Goal: Information Seeking & Learning: Check status

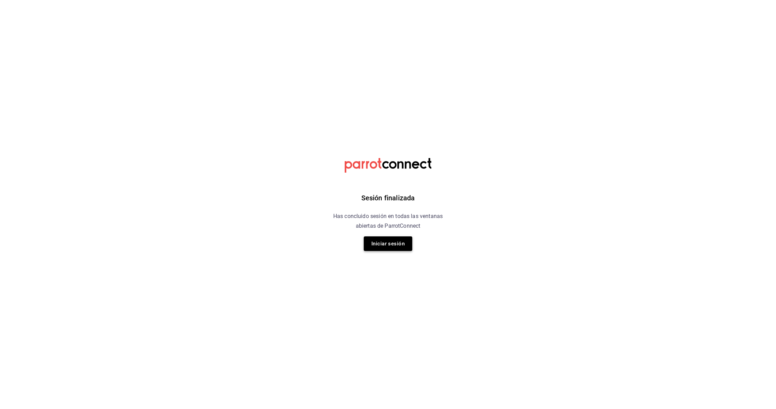
click at [379, 245] on button "Iniciar sesión" at bounding box center [388, 243] width 48 height 15
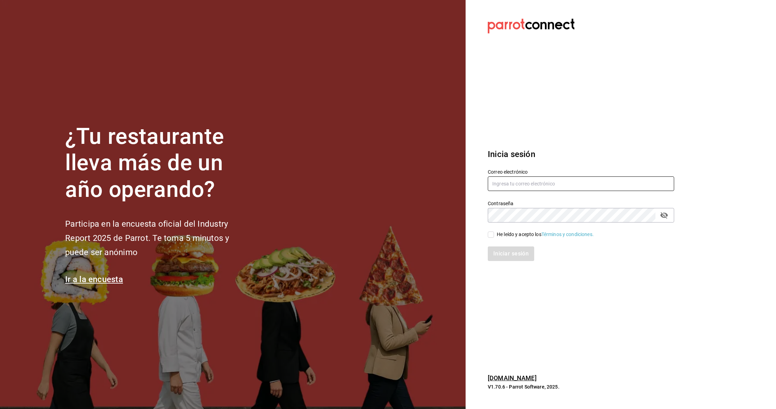
type input "[DOMAIN_NAME][EMAIL_ADDRESS][DOMAIN_NAME]"
click at [493, 232] on input "He leído y acepto los Términos y condiciones." at bounding box center [490, 234] width 6 height 6
checkbox input "true"
click at [498, 252] on button "Iniciar sesión" at bounding box center [510, 253] width 47 height 15
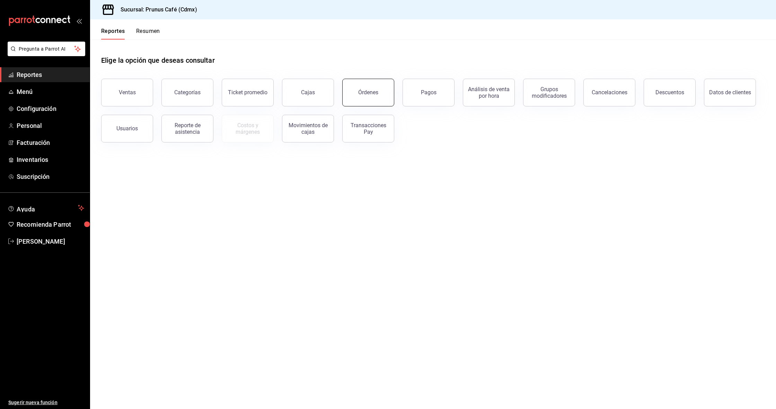
click at [359, 87] on button "Órdenes" at bounding box center [368, 93] width 52 height 28
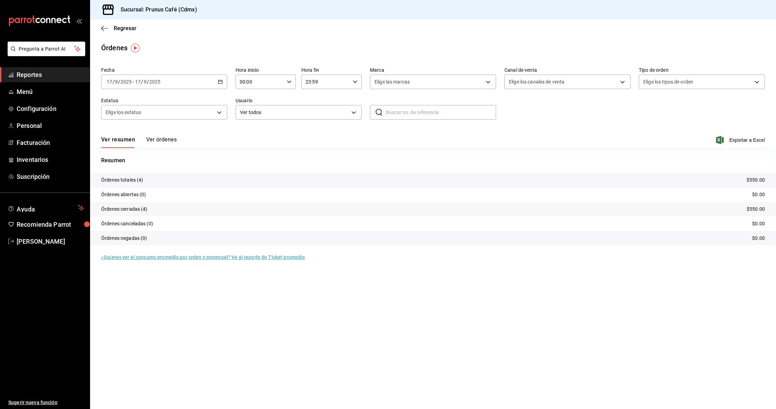
click at [162, 139] on button "Ver órdenes" at bounding box center [161, 142] width 30 height 12
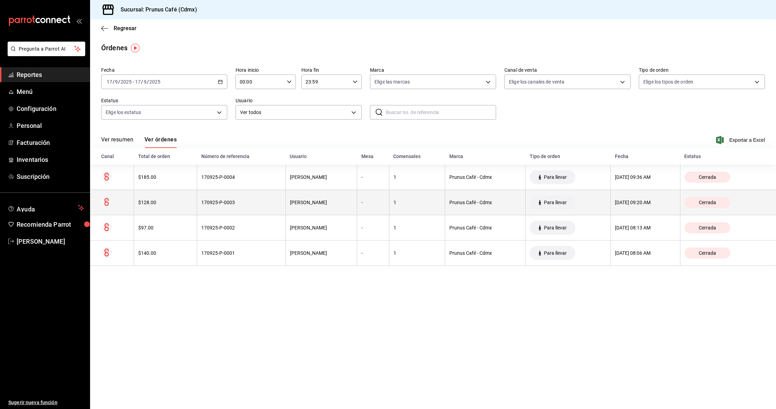
click at [149, 200] on div "$128.00" at bounding box center [165, 202] width 54 height 6
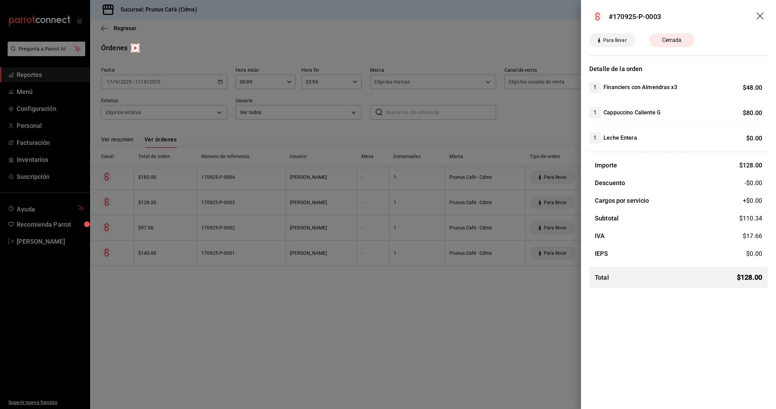
click at [487, 129] on div at bounding box center [388, 204] width 776 height 409
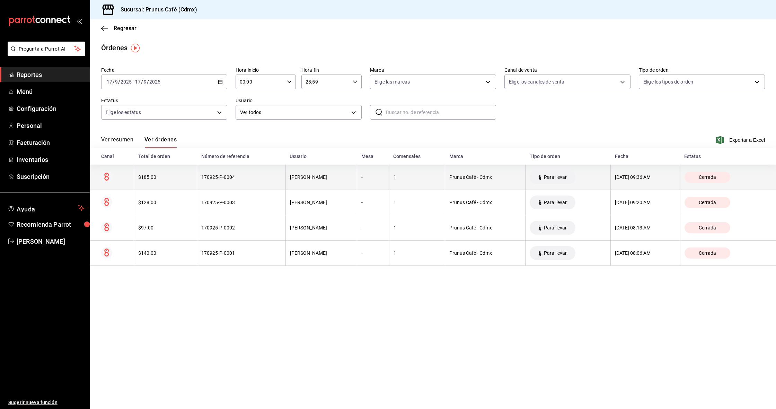
click at [162, 174] on th "$185.00" at bounding box center [165, 176] width 63 height 25
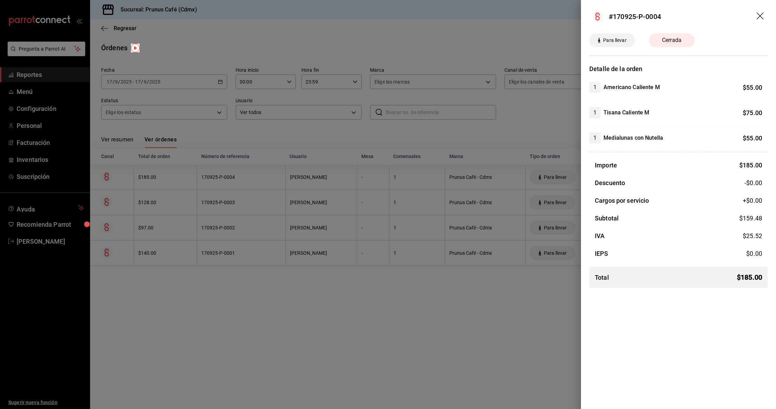
click at [759, 12] on header "#170925-P-0004" at bounding box center [678, 16] width 195 height 33
click at [527, 119] on div at bounding box center [388, 204] width 776 height 409
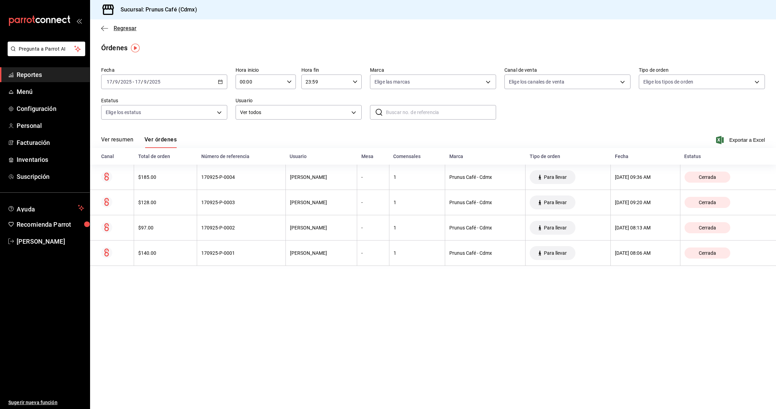
click at [102, 26] on icon "button" at bounding box center [104, 28] width 7 height 6
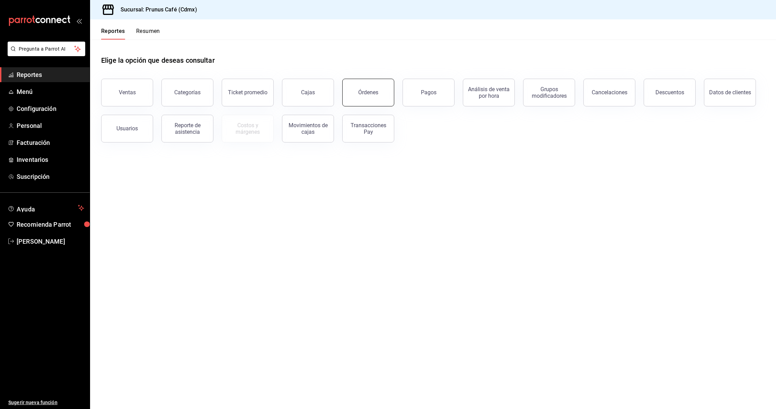
click at [362, 92] on div "Órdenes" at bounding box center [368, 92] width 20 height 7
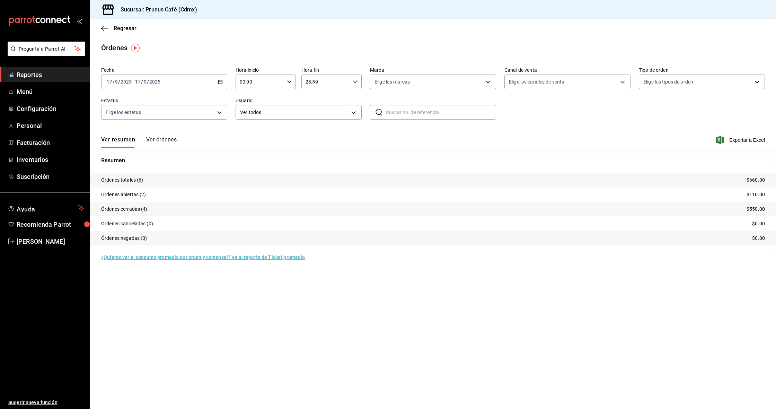
click at [160, 139] on button "Ver órdenes" at bounding box center [161, 142] width 30 height 12
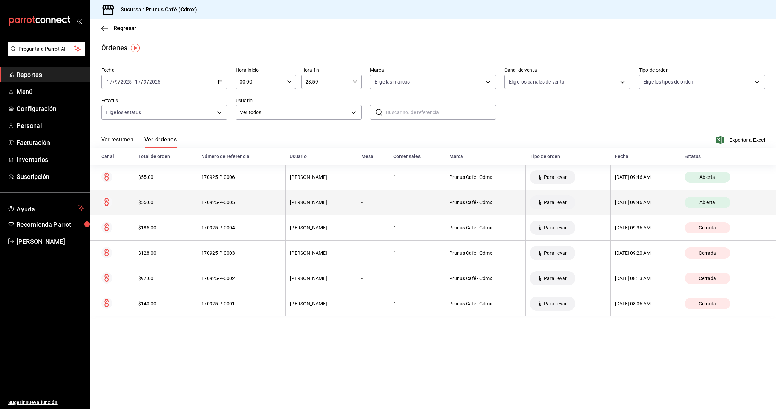
click at [171, 203] on div "$55.00" at bounding box center [165, 202] width 54 height 6
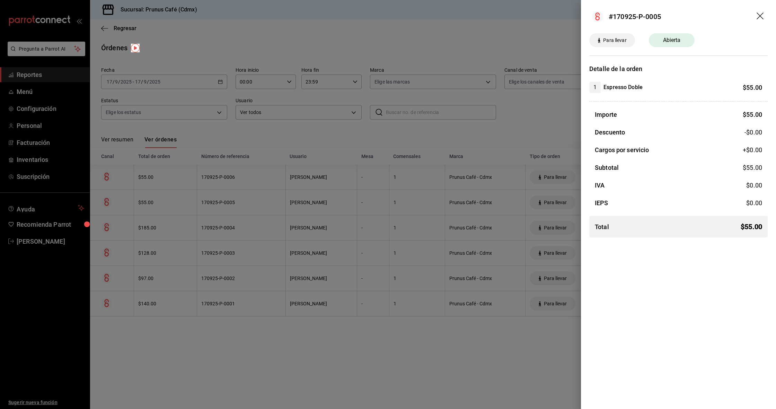
click at [172, 182] on div at bounding box center [388, 204] width 776 height 409
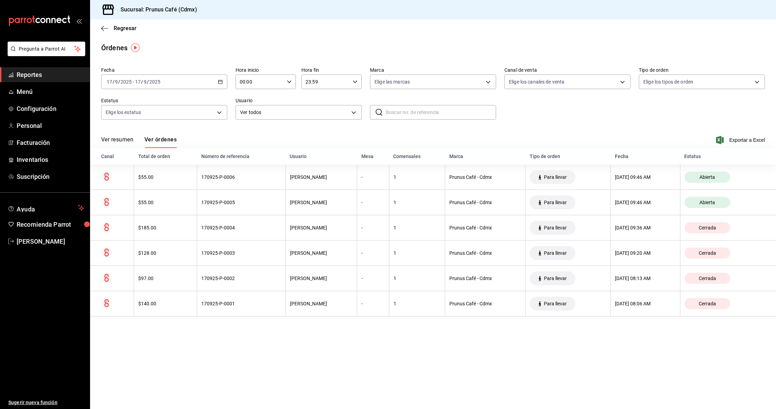
scroll to position [0, 0]
click at [172, 182] on th "$55.00" at bounding box center [165, 176] width 63 height 25
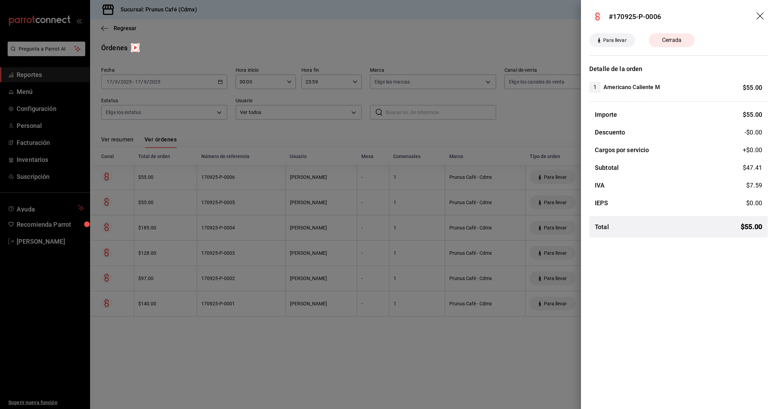
click at [762, 13] on icon "drag" at bounding box center [760, 16] width 8 height 8
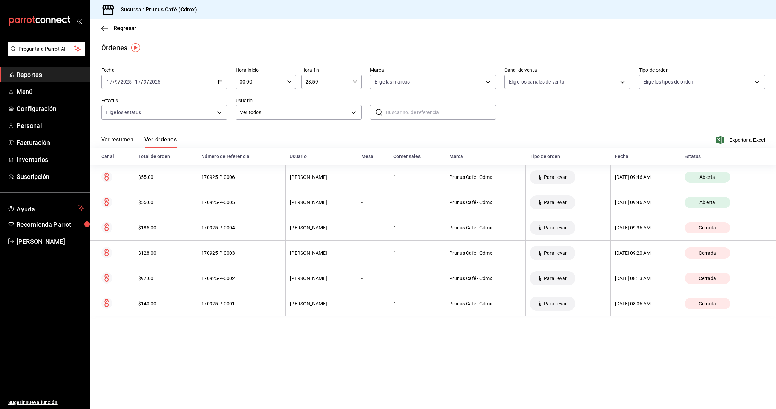
scroll to position [0, 0]
click at [117, 141] on button "Ver resumen" at bounding box center [117, 142] width 32 height 12
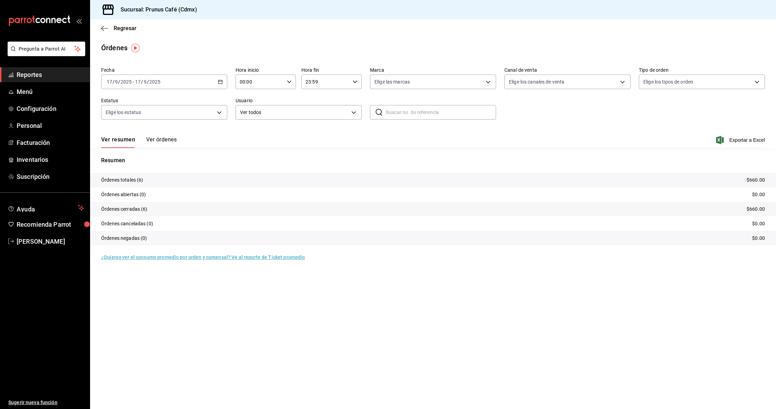
click at [161, 141] on button "Ver órdenes" at bounding box center [161, 142] width 30 height 12
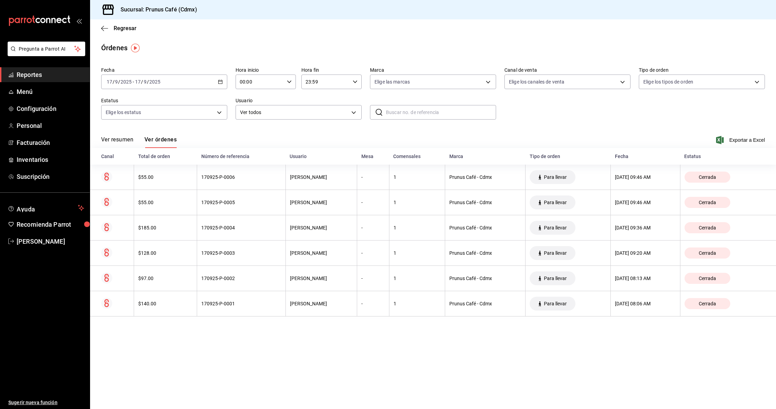
click at [34, 73] on span "Reportes" at bounding box center [51, 74] width 68 height 9
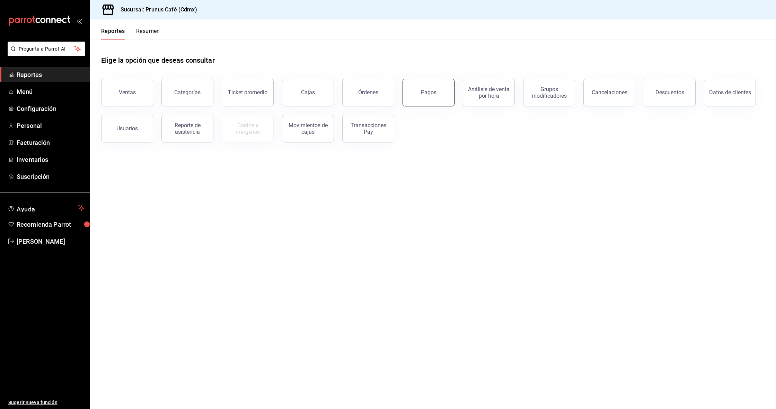
click at [427, 92] on div "Pagos" at bounding box center [429, 92] width 16 height 7
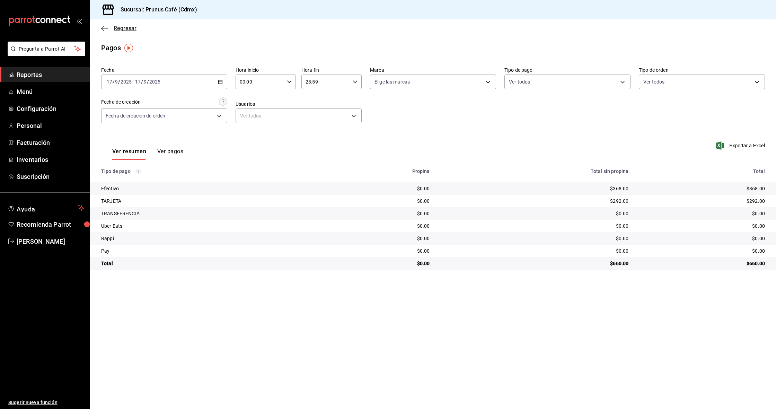
click at [104, 28] on icon "button" at bounding box center [104, 28] width 7 height 0
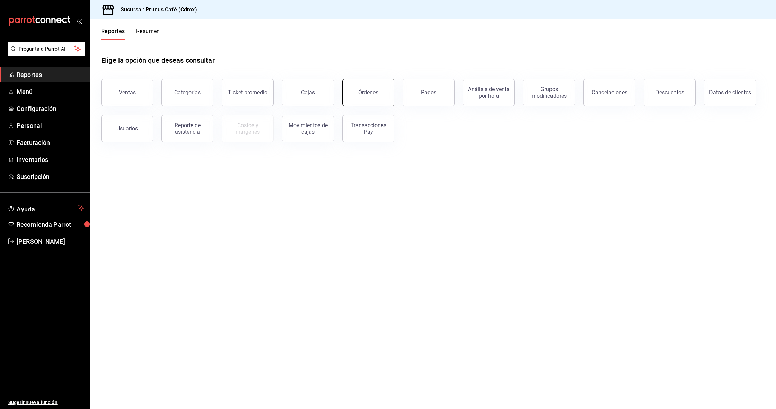
click at [369, 96] on button "Órdenes" at bounding box center [368, 93] width 52 height 28
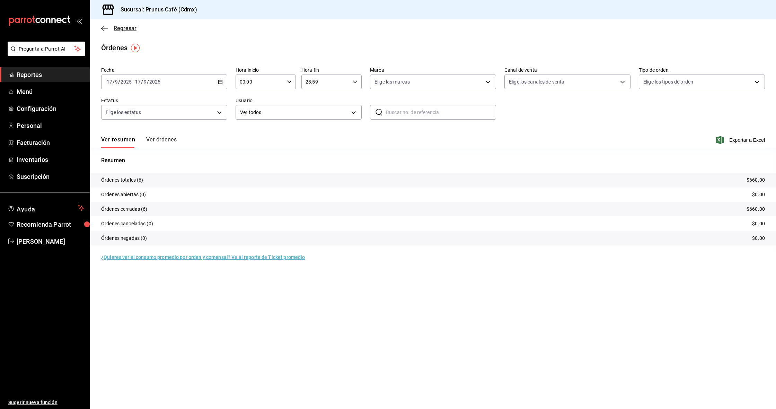
click at [102, 26] on icon "button" at bounding box center [104, 28] width 7 height 6
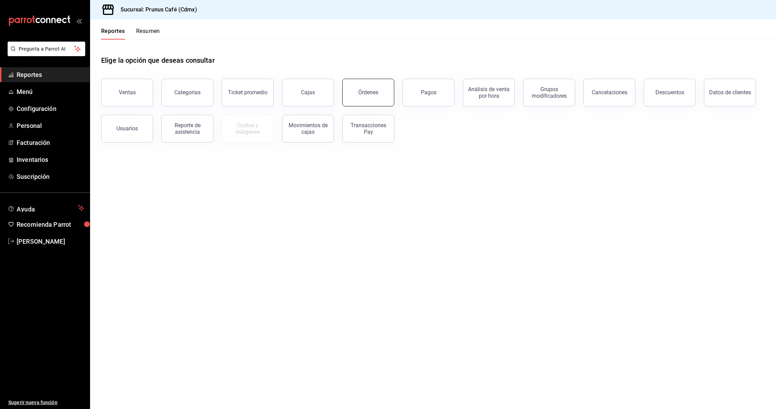
click at [367, 91] on div "Órdenes" at bounding box center [368, 92] width 20 height 7
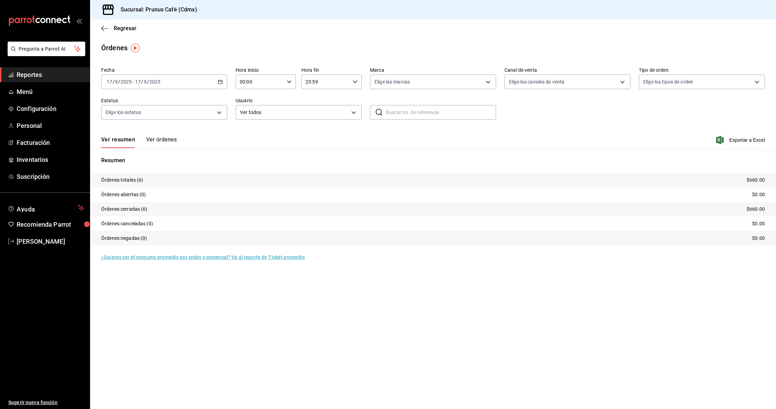
click at [118, 22] on div "Regresar" at bounding box center [433, 28] width 686 height 18
click at [118, 30] on span "Regresar" at bounding box center [125, 28] width 23 height 7
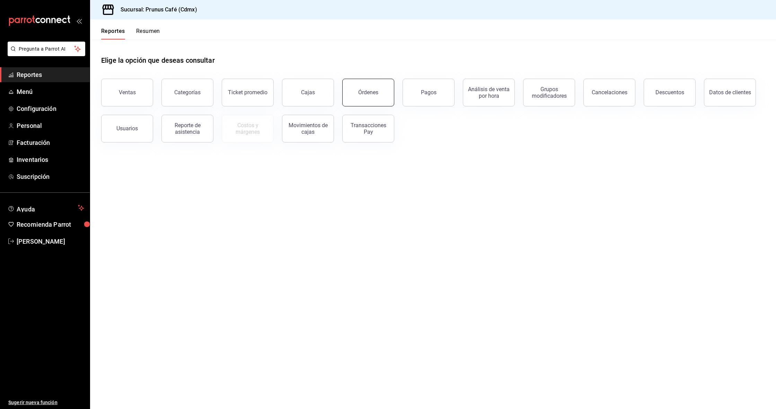
click at [385, 91] on button "Órdenes" at bounding box center [368, 93] width 52 height 28
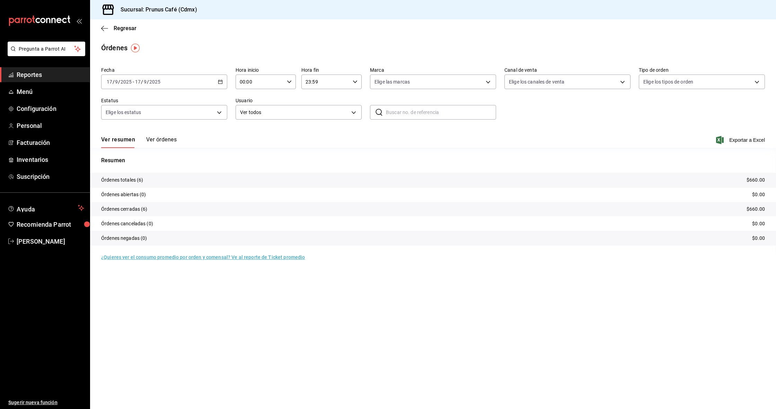
click at [160, 141] on button "Ver órdenes" at bounding box center [161, 142] width 30 height 12
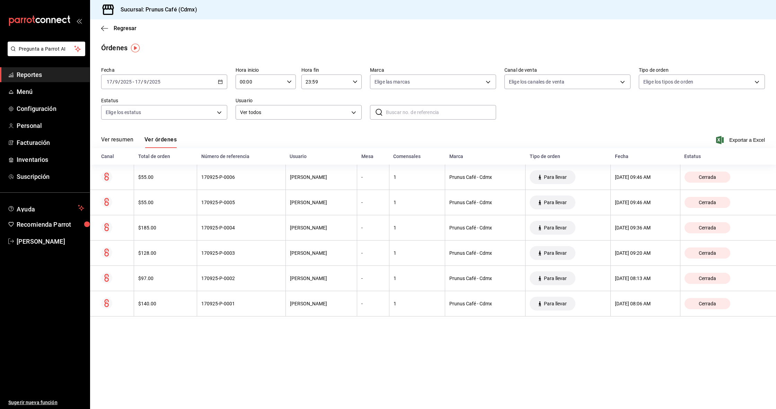
click at [114, 140] on button "Ver resumen" at bounding box center [117, 142] width 32 height 12
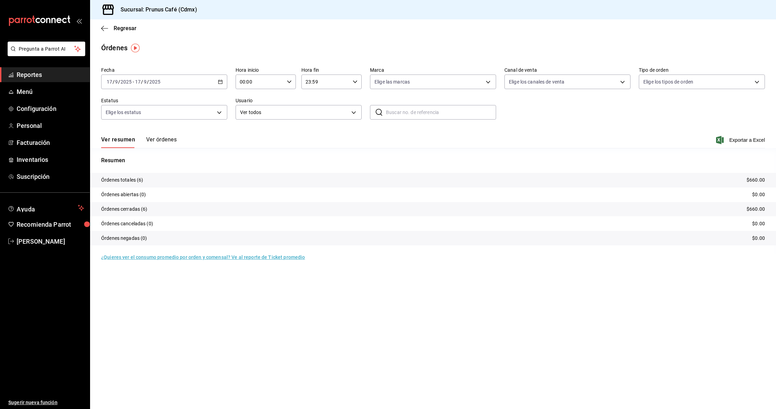
click at [156, 141] on button "Ver órdenes" at bounding box center [161, 142] width 30 height 12
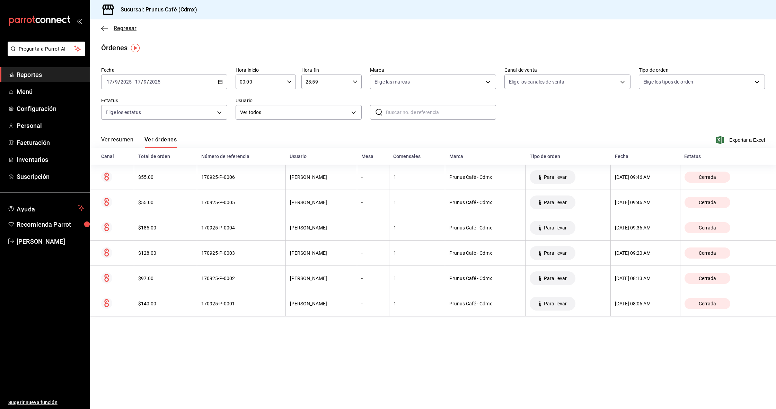
click at [105, 28] on icon "button" at bounding box center [104, 28] width 7 height 0
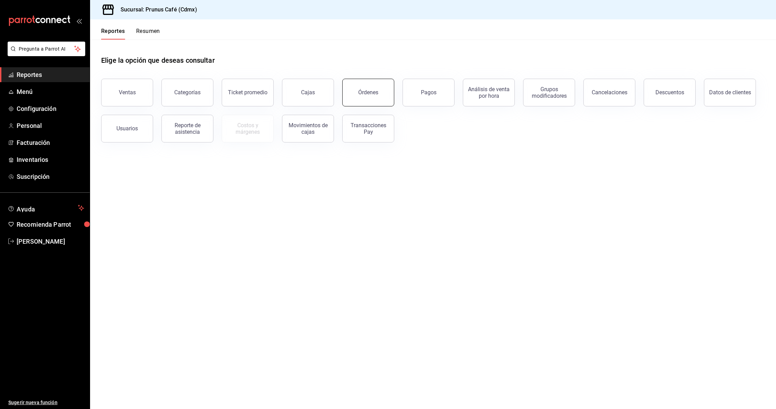
click at [376, 89] on div "Órdenes" at bounding box center [368, 92] width 20 height 7
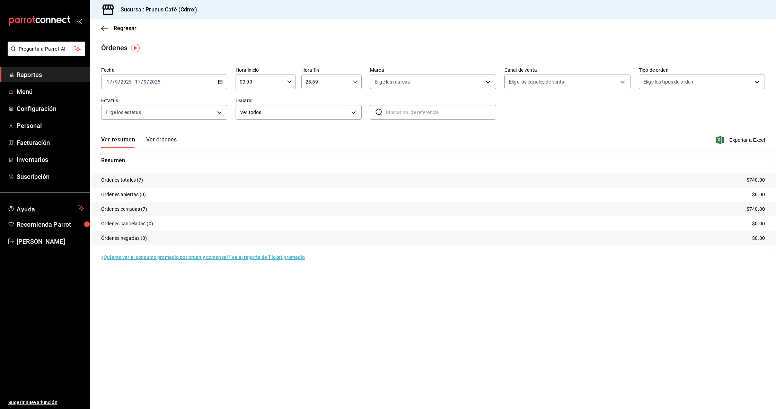
click at [165, 137] on button "Ver órdenes" at bounding box center [161, 142] width 30 height 12
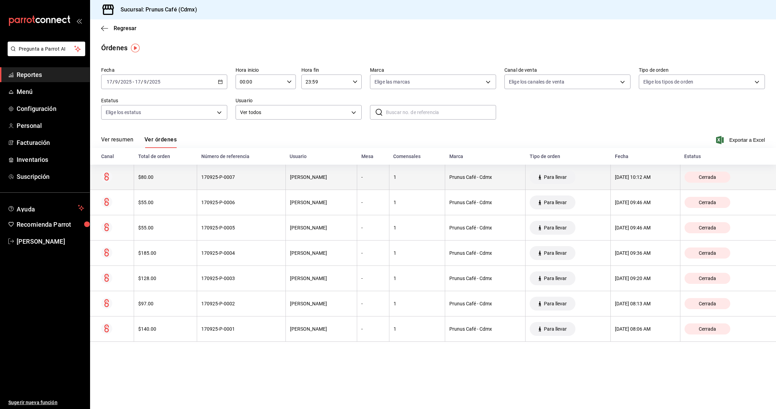
click at [159, 177] on div "$80.00" at bounding box center [165, 177] width 54 height 6
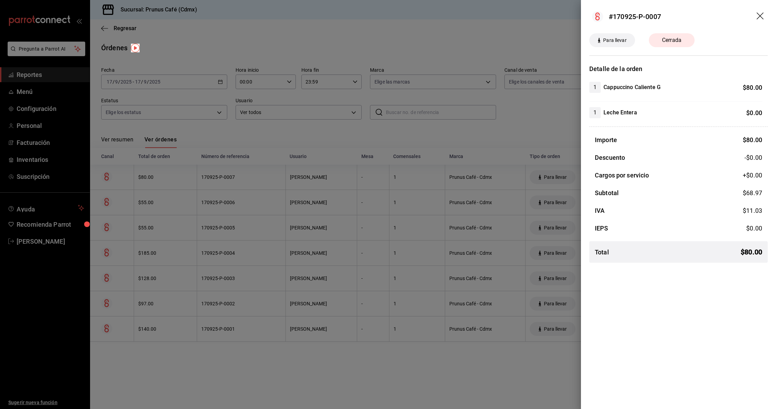
click at [759, 18] on icon "drag" at bounding box center [760, 16] width 8 height 8
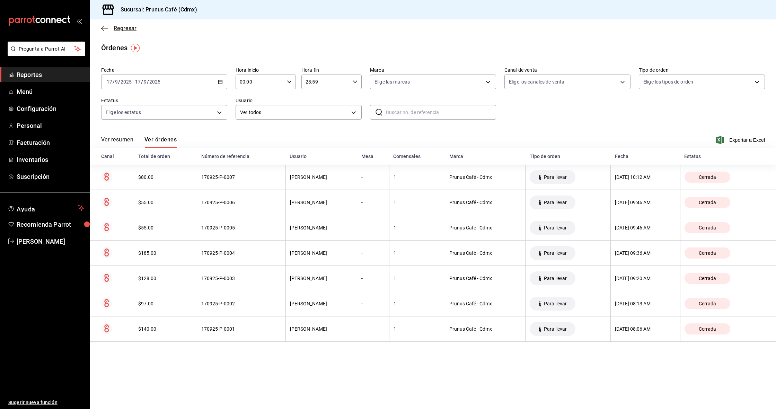
click at [106, 27] on icon "button" at bounding box center [104, 28] width 7 height 6
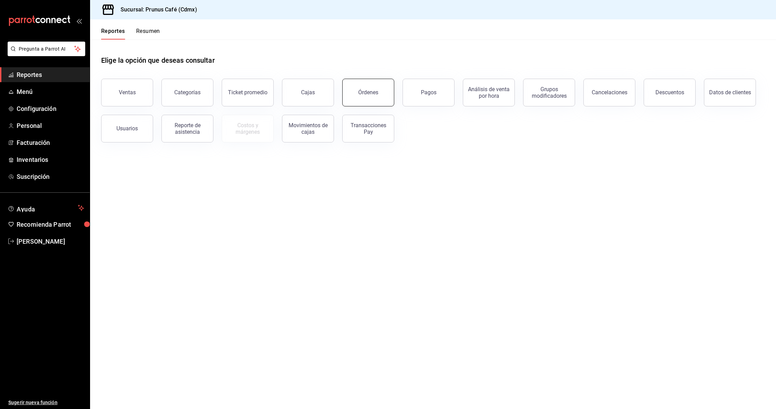
click at [381, 92] on button "Órdenes" at bounding box center [368, 93] width 52 height 28
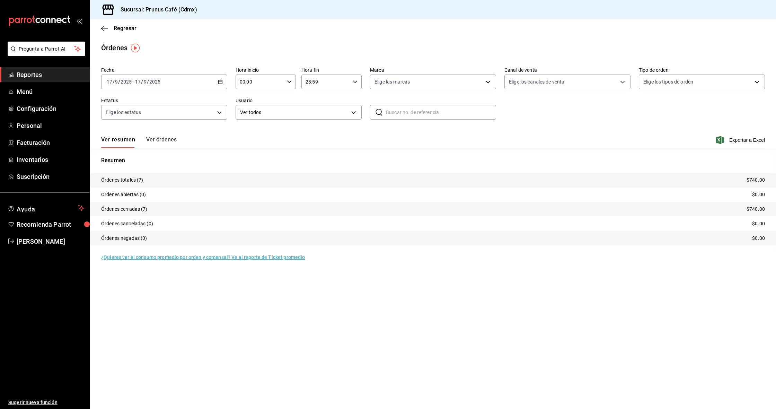
click at [171, 140] on button "Ver órdenes" at bounding box center [161, 142] width 30 height 12
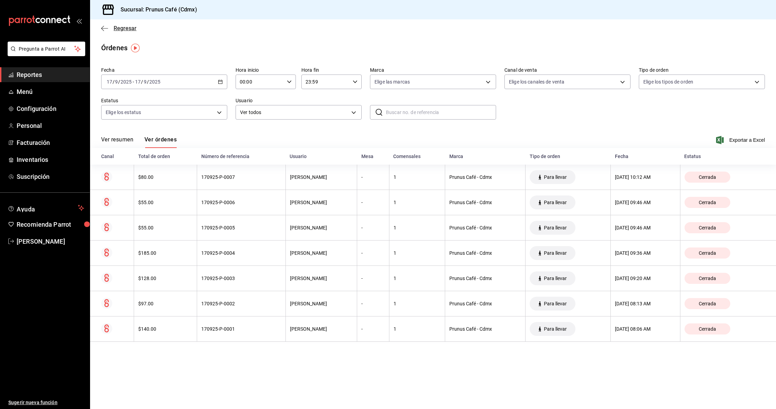
click at [102, 30] on icon "button" at bounding box center [104, 28] width 7 height 6
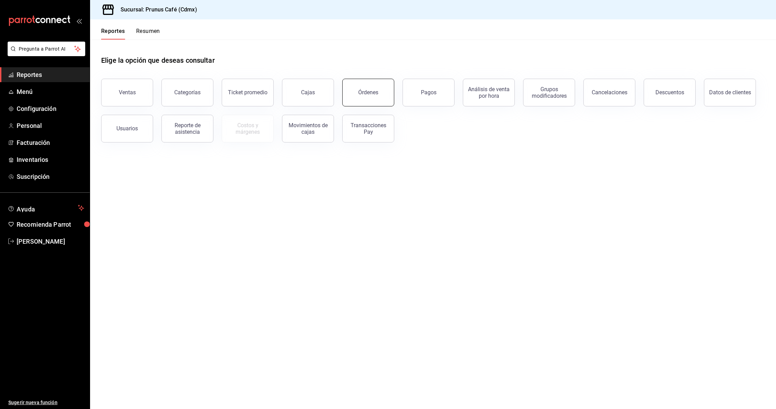
click at [361, 88] on button "Órdenes" at bounding box center [368, 93] width 52 height 28
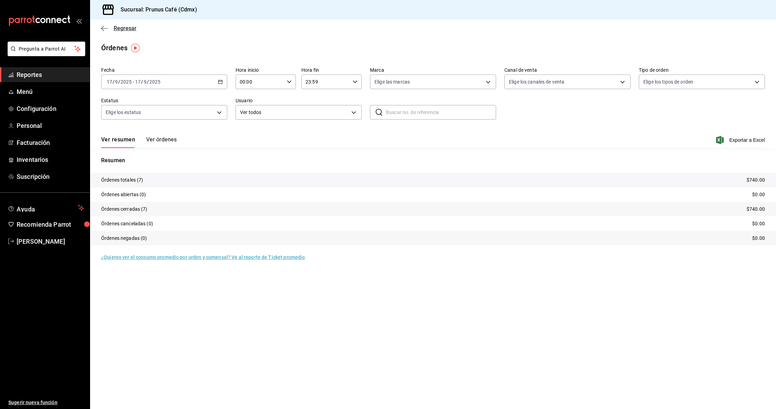
click at [104, 29] on icon "button" at bounding box center [104, 28] width 7 height 6
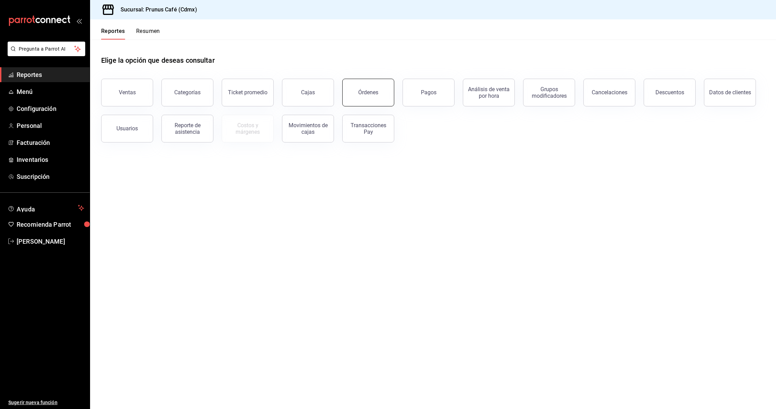
click at [364, 88] on button "Órdenes" at bounding box center [368, 93] width 52 height 28
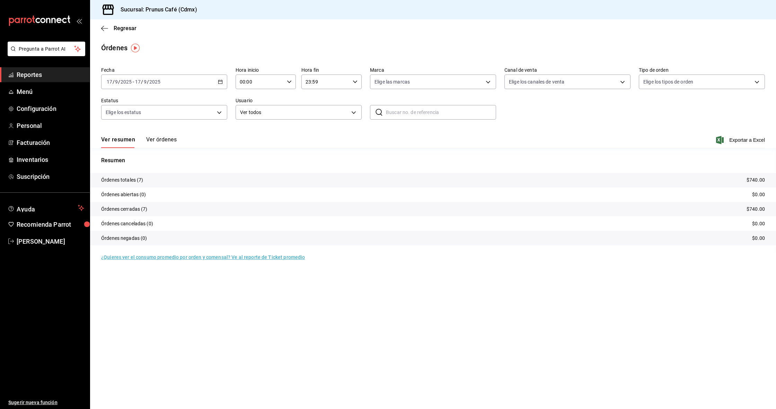
click at [168, 139] on button "Ver órdenes" at bounding box center [161, 142] width 30 height 12
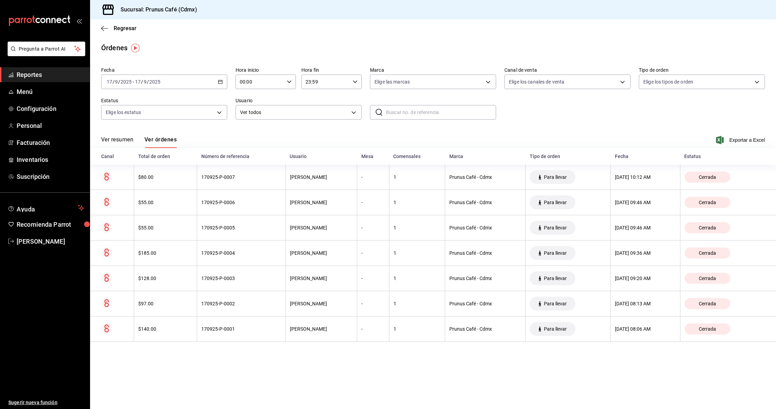
click at [123, 138] on button "Ver resumen" at bounding box center [117, 142] width 32 height 12
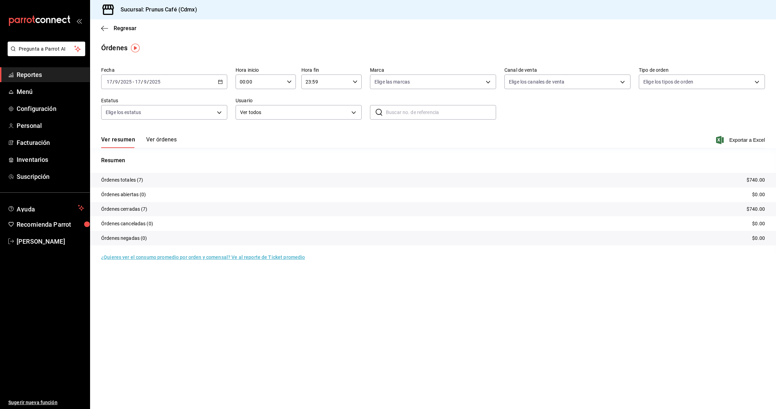
click at [157, 138] on button "Ver órdenes" at bounding box center [161, 142] width 30 height 12
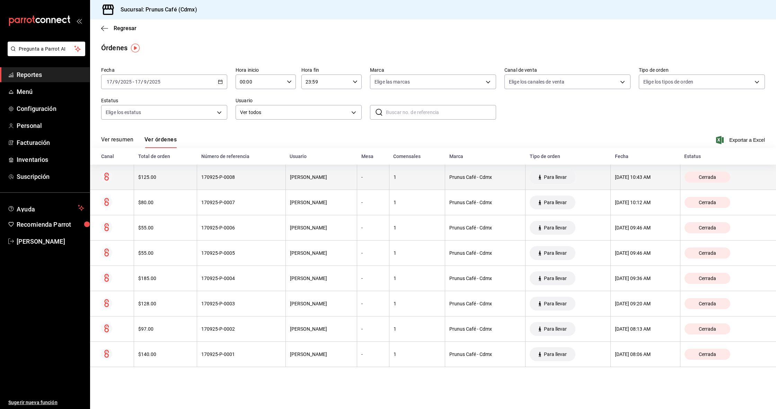
click at [172, 171] on th "$125.00" at bounding box center [165, 176] width 63 height 25
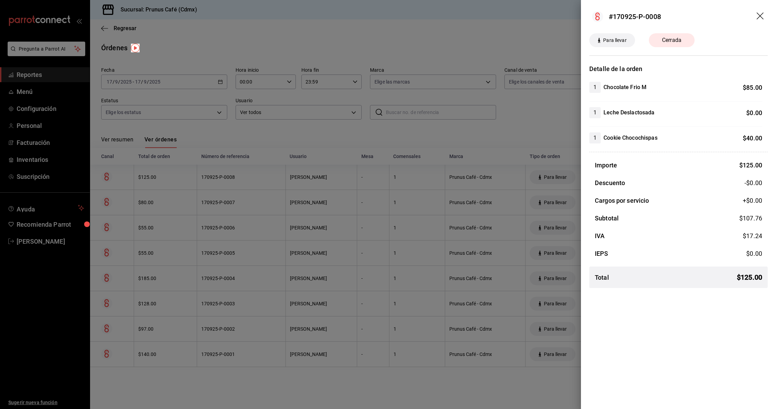
click at [762, 16] on icon "drag" at bounding box center [760, 16] width 8 height 8
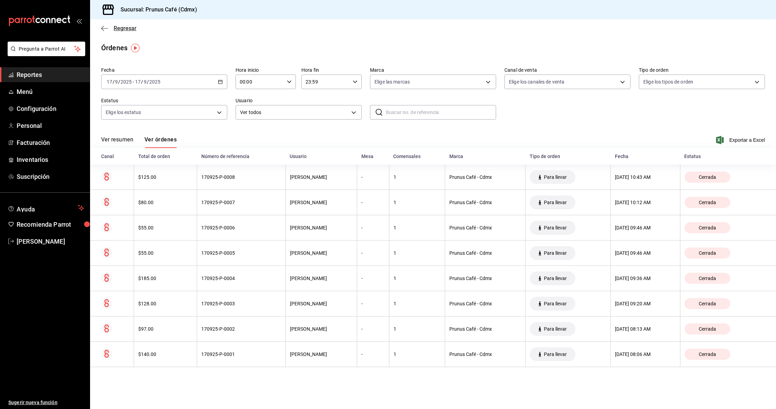
click at [105, 27] on icon "button" at bounding box center [104, 28] width 7 height 6
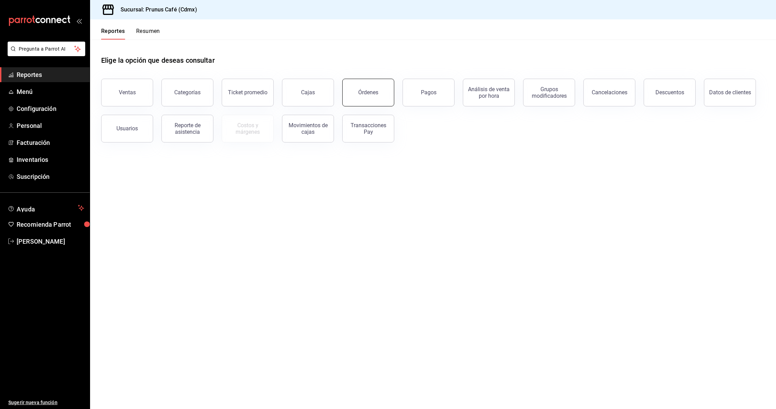
click at [367, 98] on button "Órdenes" at bounding box center [368, 93] width 52 height 28
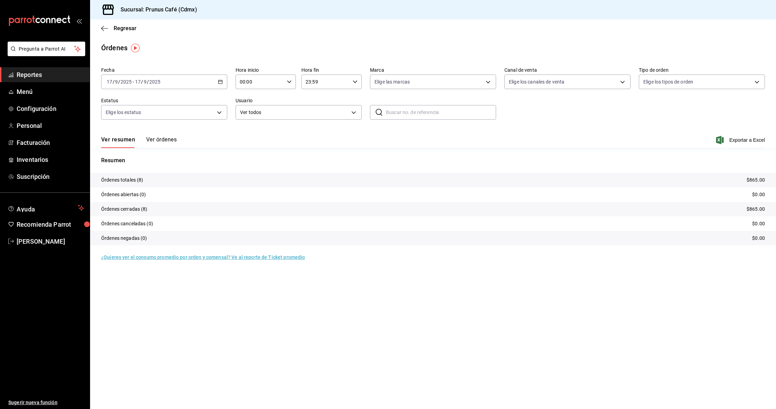
click at [100, 30] on div "Regresar" at bounding box center [433, 28] width 686 height 18
click at [102, 29] on icon "button" at bounding box center [104, 28] width 7 height 6
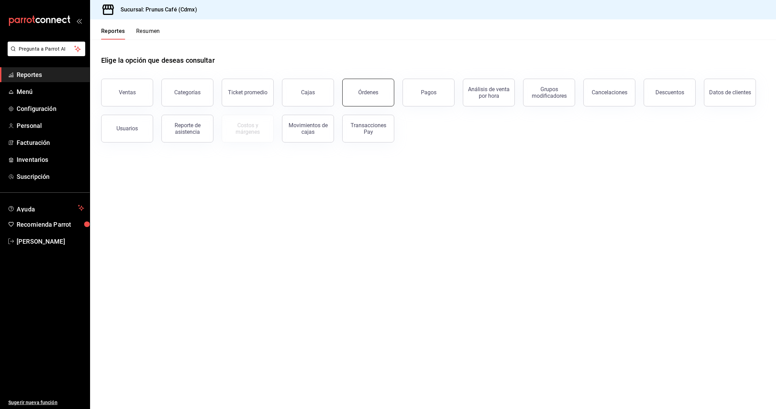
click at [374, 91] on div "Órdenes" at bounding box center [368, 92] width 20 height 7
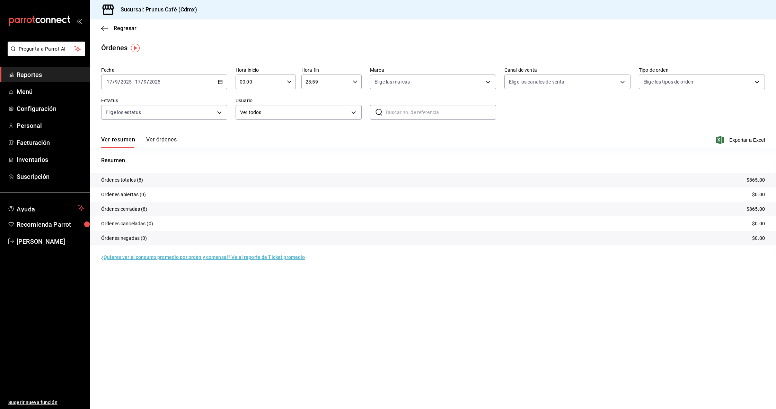
click at [163, 137] on button "Ver órdenes" at bounding box center [161, 142] width 30 height 12
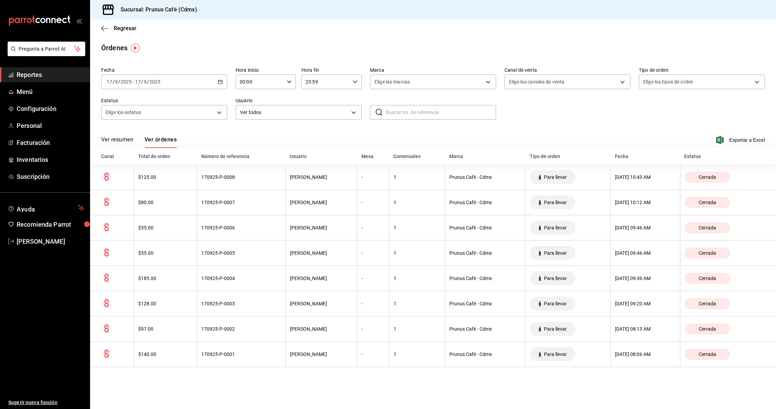
click at [117, 137] on button "Ver resumen" at bounding box center [117, 142] width 32 height 12
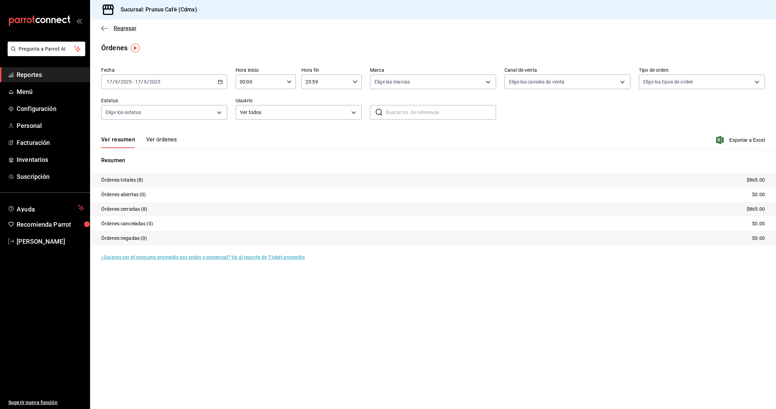
click at [105, 29] on icon "button" at bounding box center [104, 28] width 7 height 6
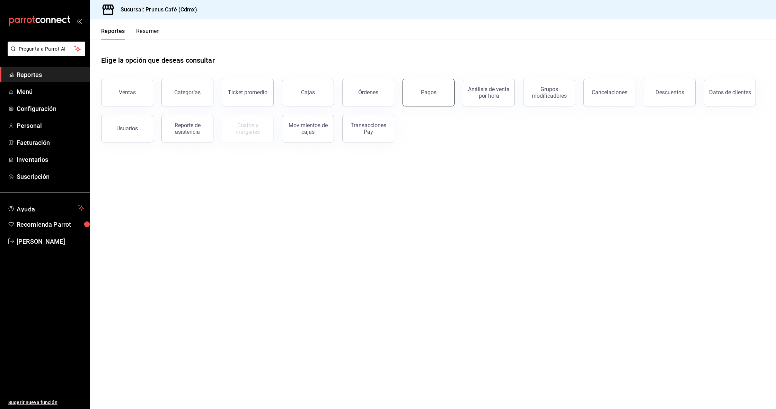
click at [424, 82] on button "Pagos" at bounding box center [428, 93] width 52 height 28
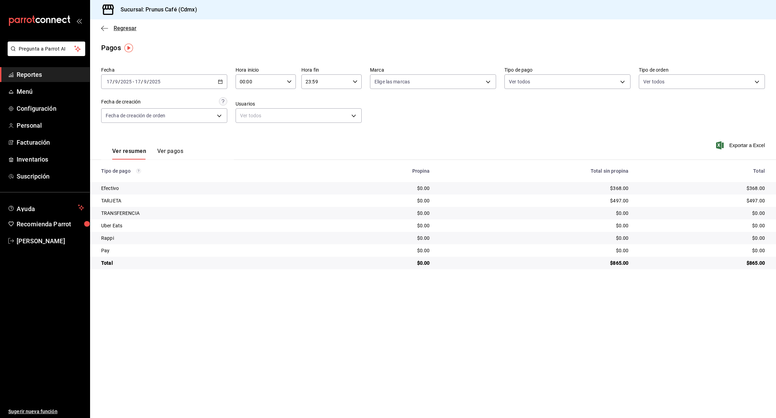
click at [102, 27] on icon "button" at bounding box center [104, 28] width 7 height 6
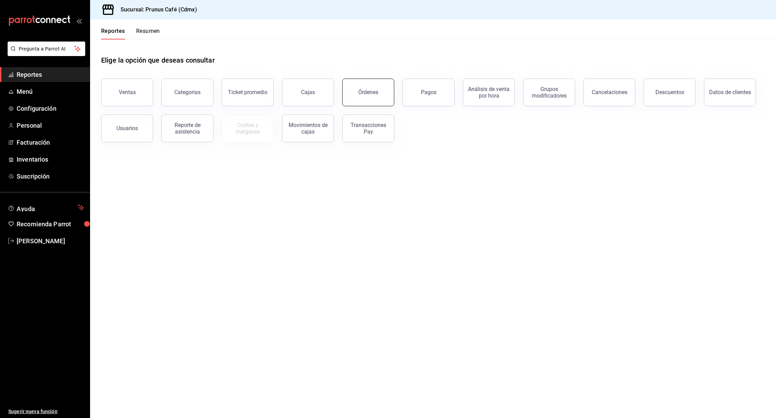
click at [389, 86] on button "Órdenes" at bounding box center [368, 93] width 52 height 28
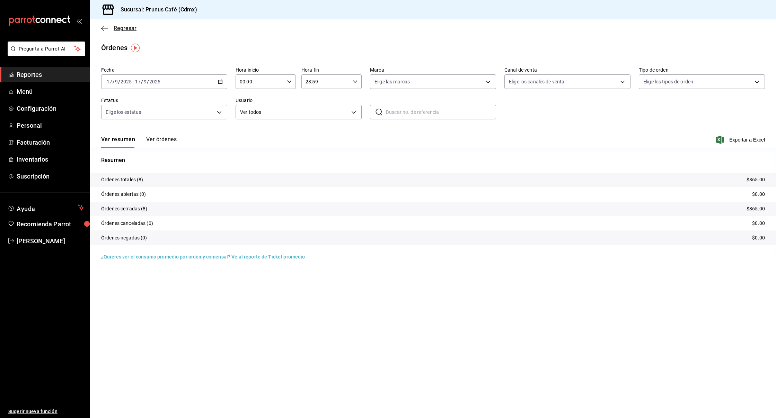
click at [106, 29] on icon "button" at bounding box center [104, 28] width 7 height 6
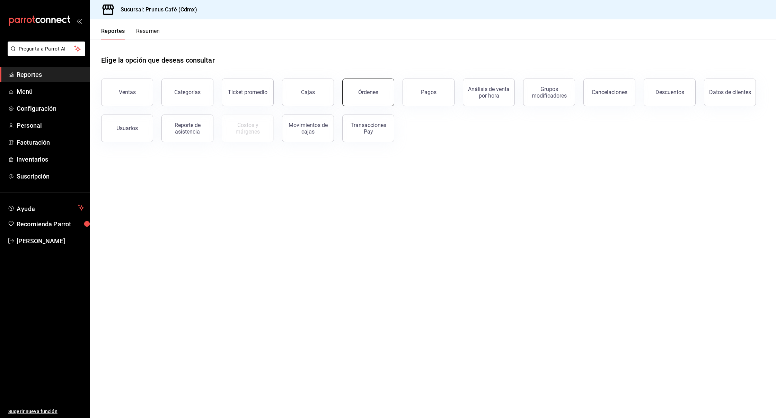
click at [381, 90] on button "Órdenes" at bounding box center [368, 93] width 52 height 28
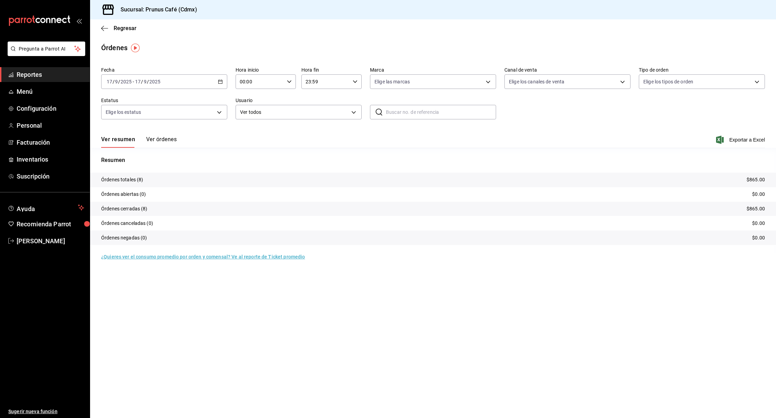
click at [150, 135] on div "Ver resumen Ver órdenes Exportar a Excel" at bounding box center [432, 138] width 663 height 20
click at [165, 146] on button "Ver órdenes" at bounding box center [161, 142] width 30 height 12
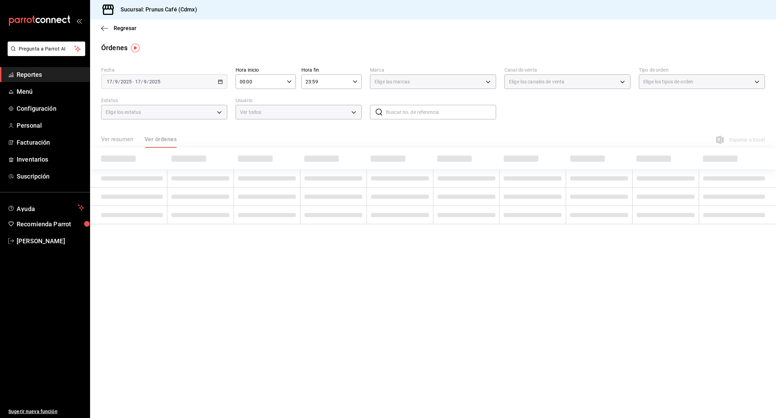
click at [163, 141] on button "Ver órdenes" at bounding box center [160, 142] width 32 height 12
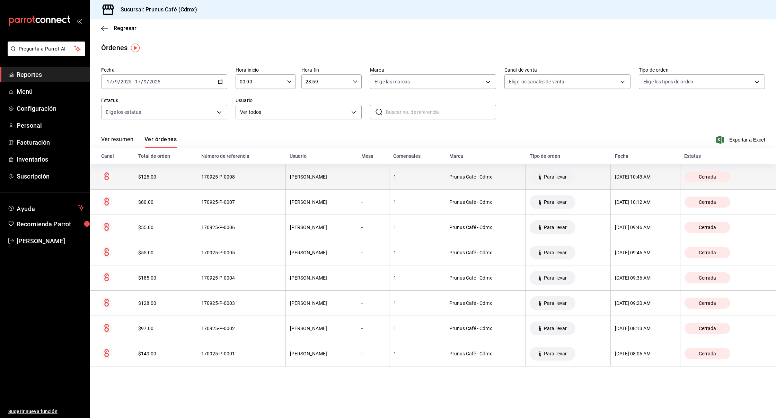
click at [626, 179] on div "17/09/2025 10:43 AM" at bounding box center [645, 177] width 61 height 6
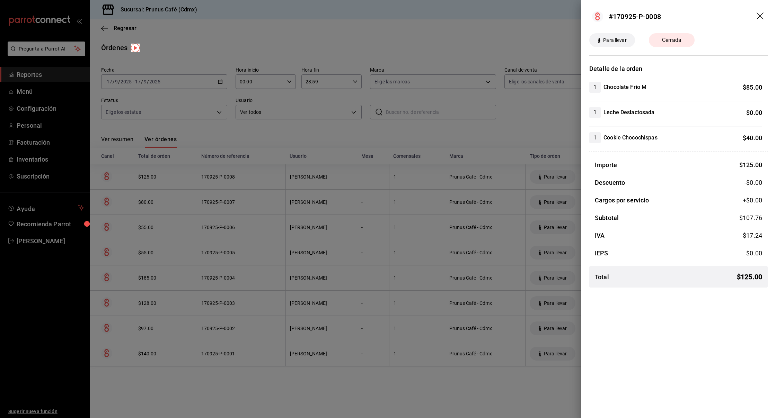
click at [761, 17] on icon "drag" at bounding box center [760, 16] width 8 height 8
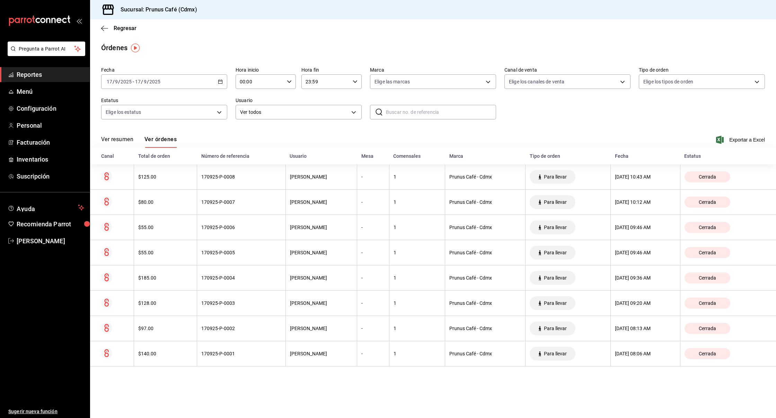
click at [100, 26] on div "Regresar" at bounding box center [433, 28] width 686 height 18
click at [101, 27] on icon "button" at bounding box center [104, 28] width 7 height 6
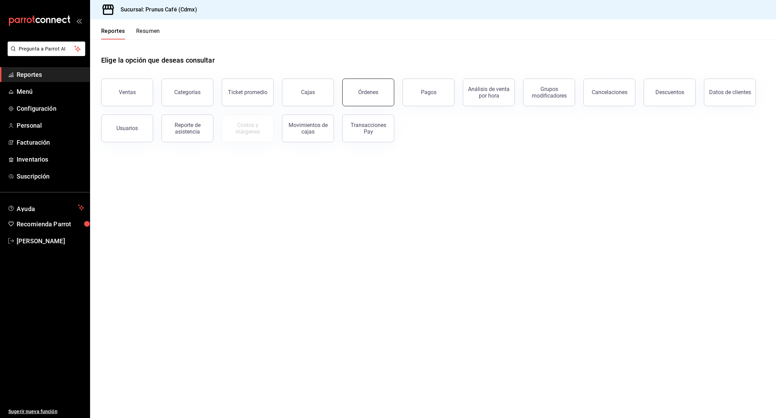
click at [384, 92] on button "Órdenes" at bounding box center [368, 93] width 52 height 28
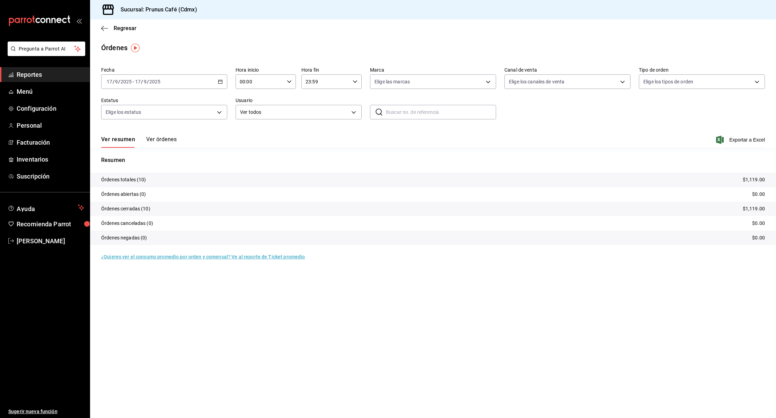
click at [169, 137] on button "Ver órdenes" at bounding box center [161, 142] width 30 height 12
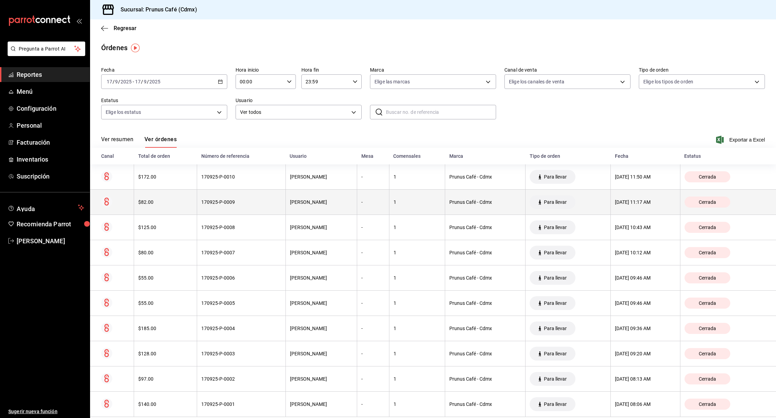
click at [165, 207] on th "$82.00" at bounding box center [165, 202] width 63 height 25
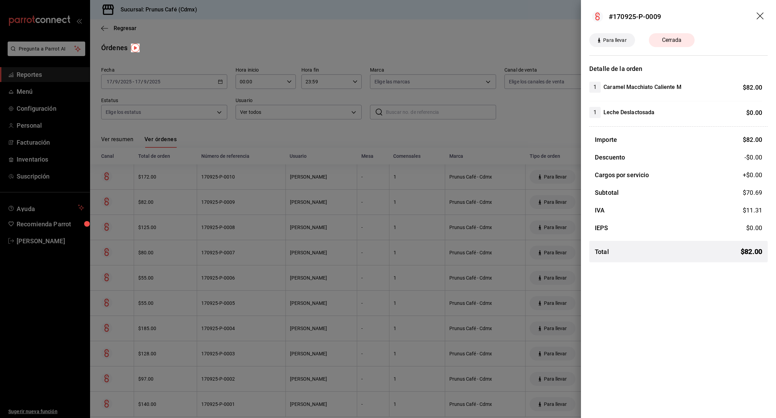
click at [163, 220] on div at bounding box center [388, 209] width 776 height 418
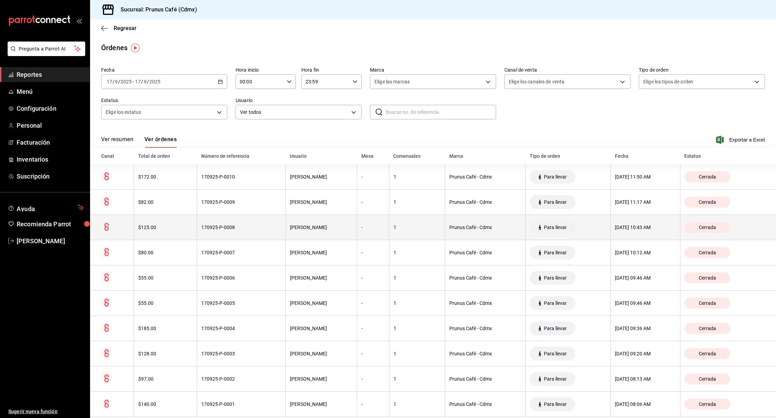
click at [162, 225] on div "$125.00" at bounding box center [165, 228] width 54 height 6
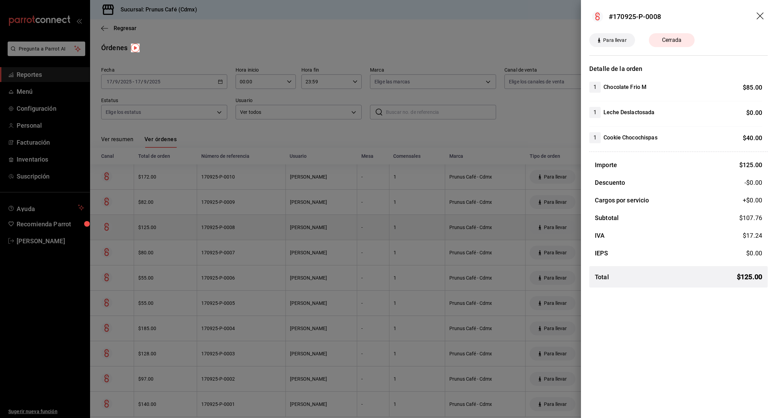
click at [162, 225] on div at bounding box center [388, 209] width 776 height 418
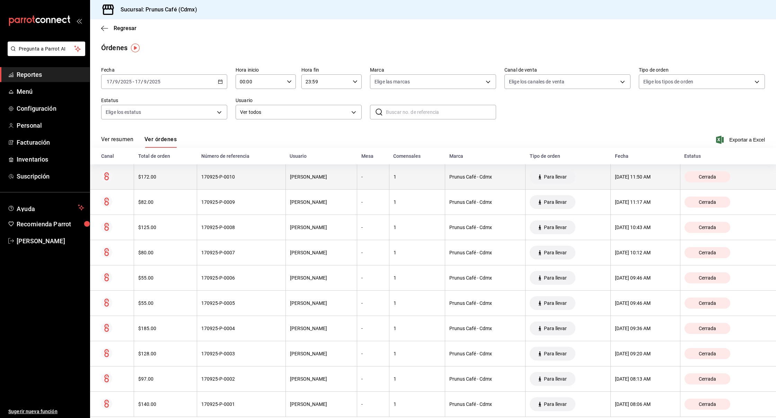
click at [165, 182] on th "$172.00" at bounding box center [165, 176] width 63 height 25
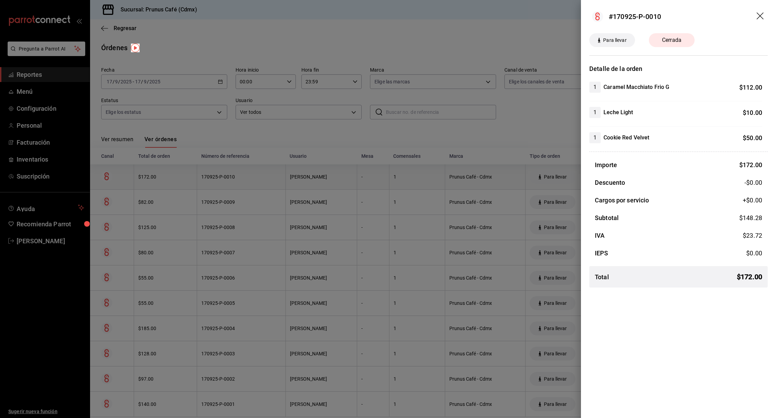
click at [165, 182] on div at bounding box center [388, 209] width 776 height 418
